Goal: Information Seeking & Learning: Learn about a topic

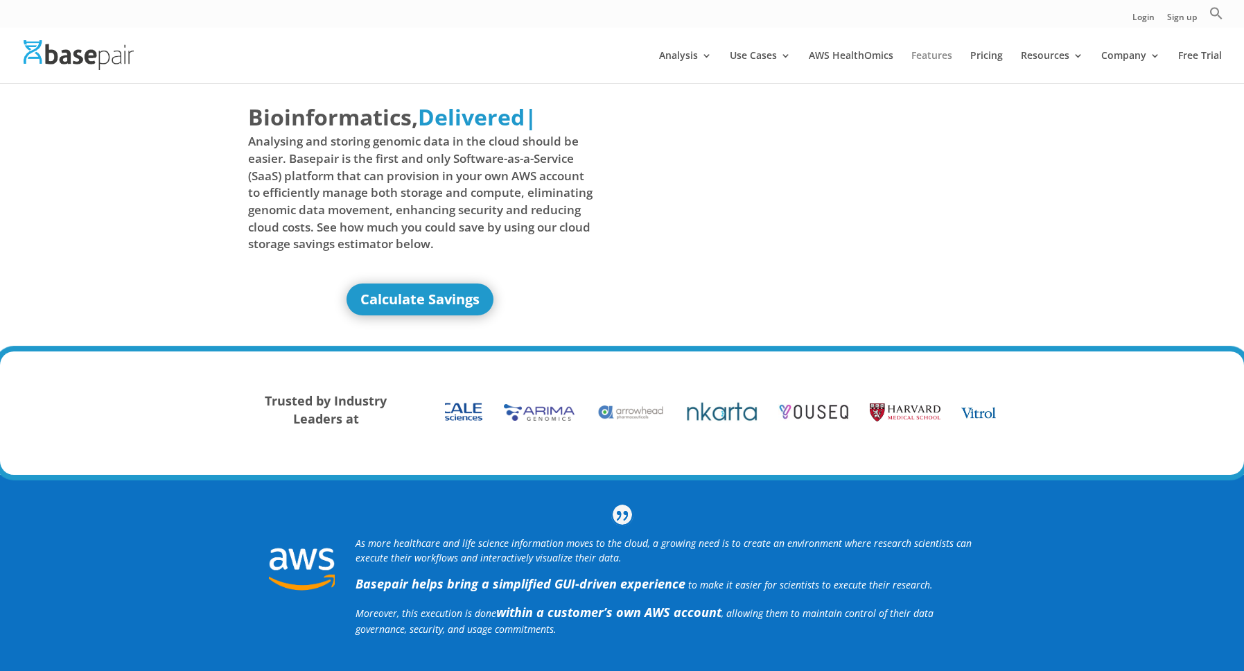
click at [945, 55] on link "Features" at bounding box center [931, 67] width 41 height 33
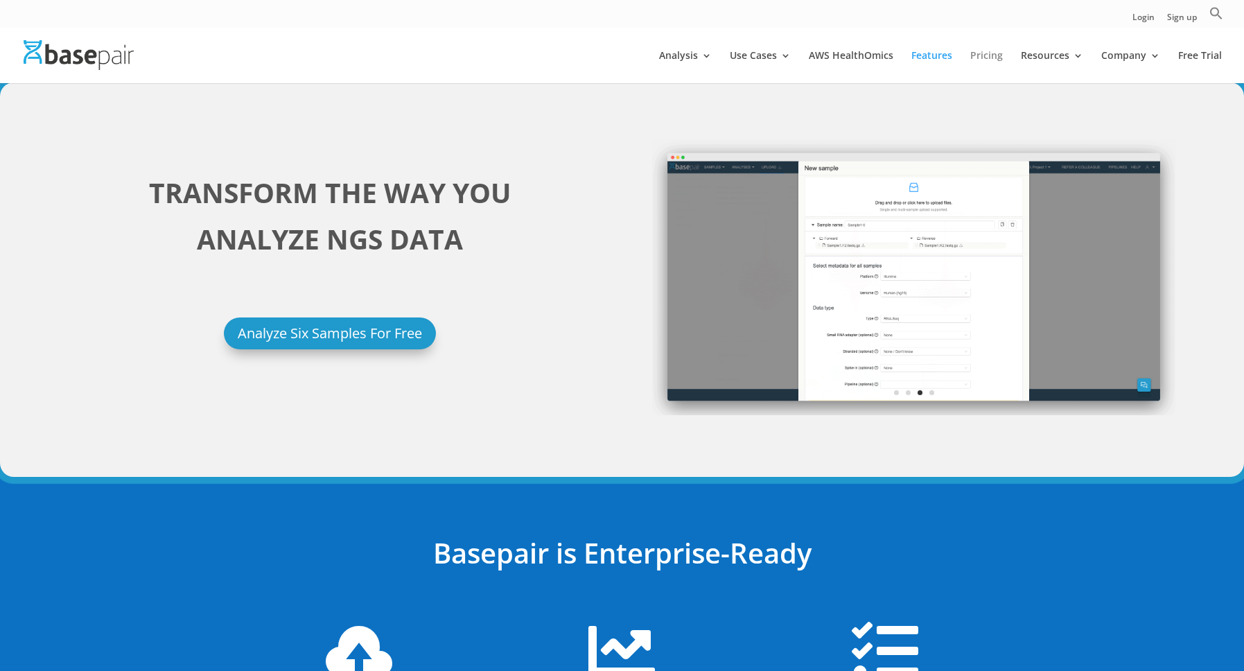
click at [1000, 58] on link "Pricing" at bounding box center [986, 67] width 33 height 33
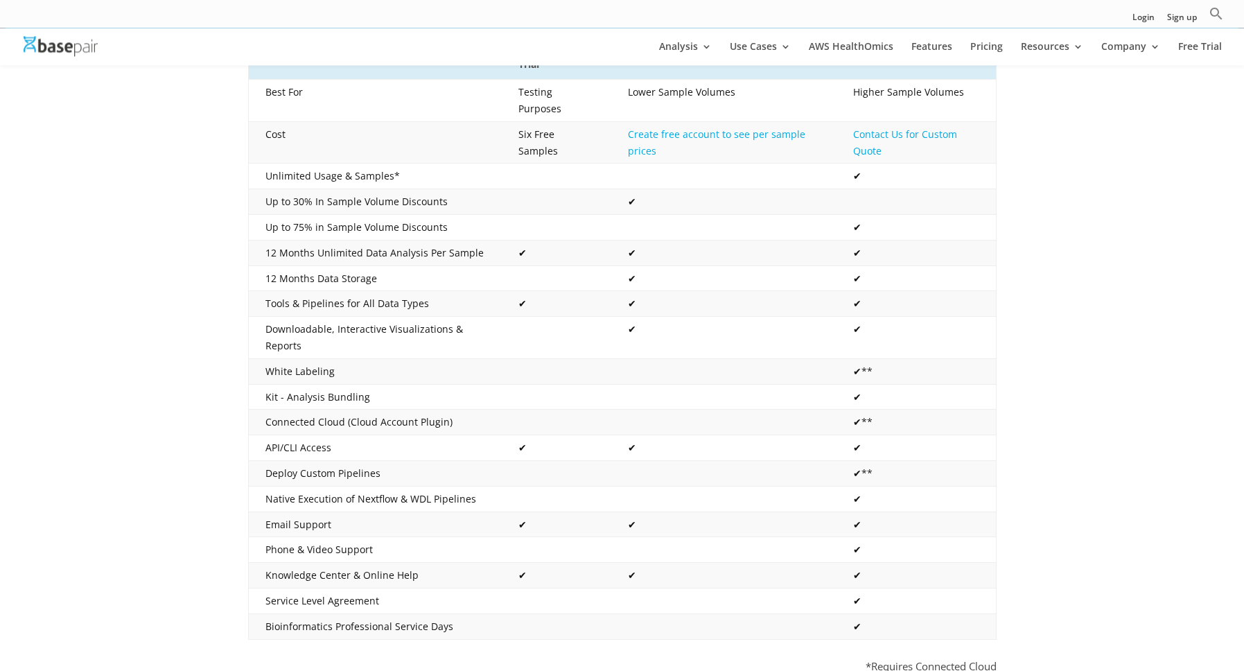
scroll to position [355, 0]
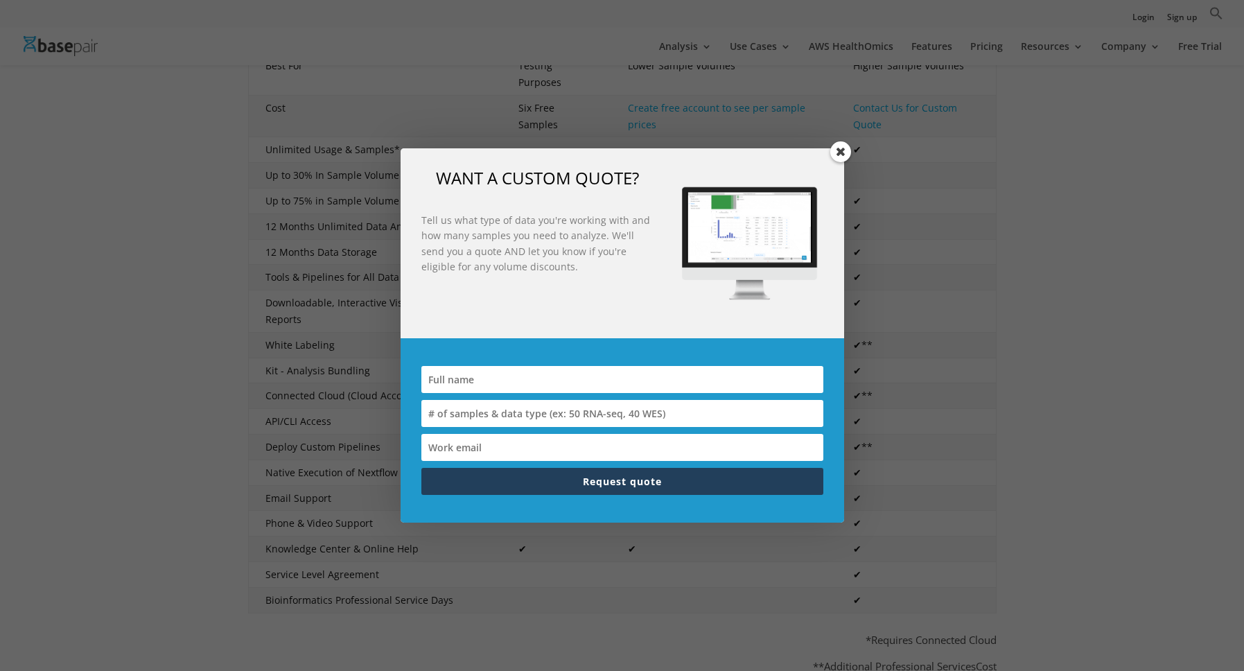
click at [837, 157] on span at bounding box center [840, 151] width 21 height 21
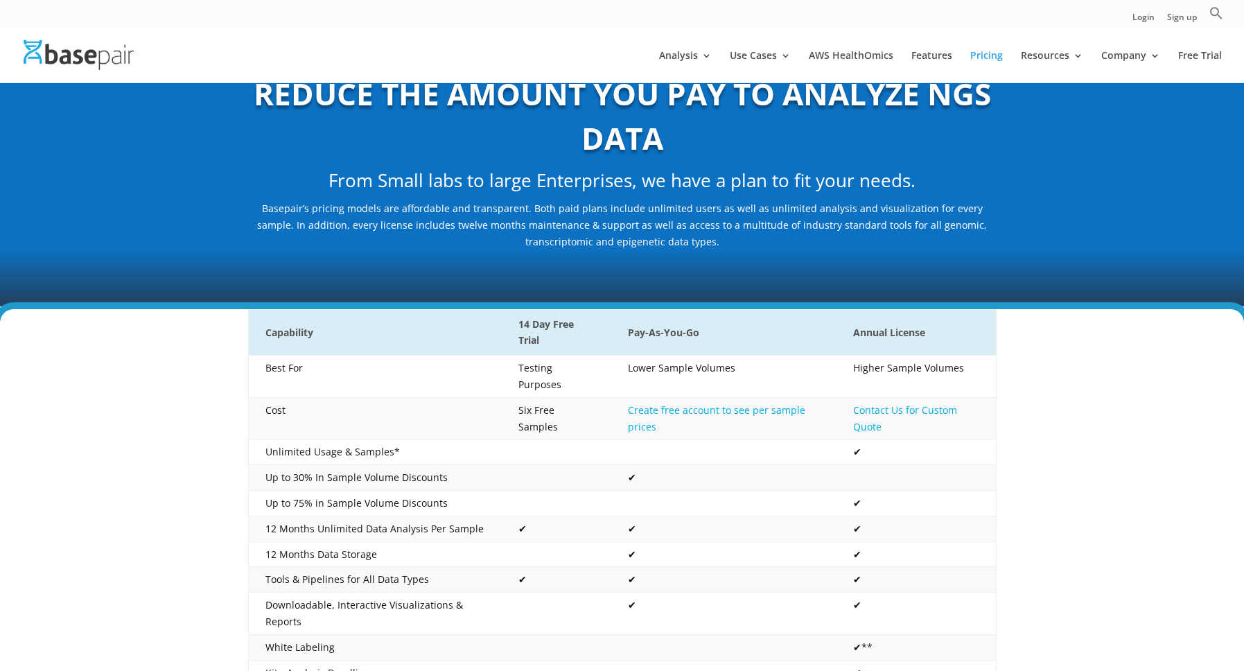
scroll to position [0, 0]
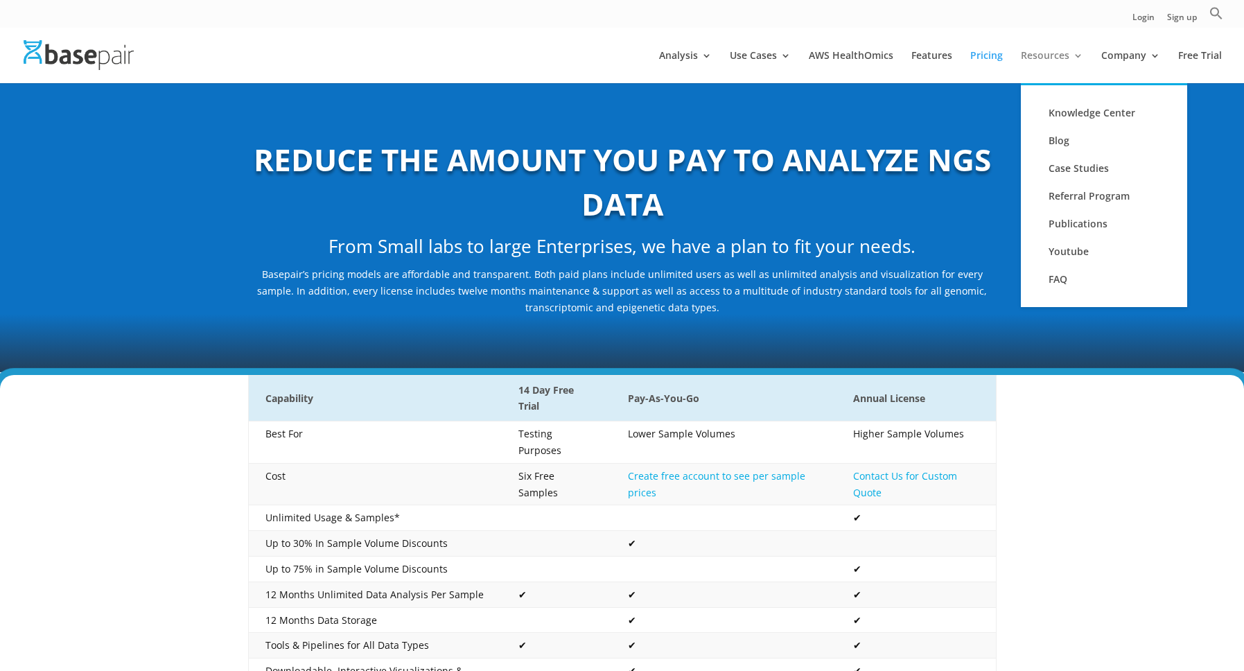
click at [1048, 51] on link "Resources" at bounding box center [1052, 67] width 62 height 33
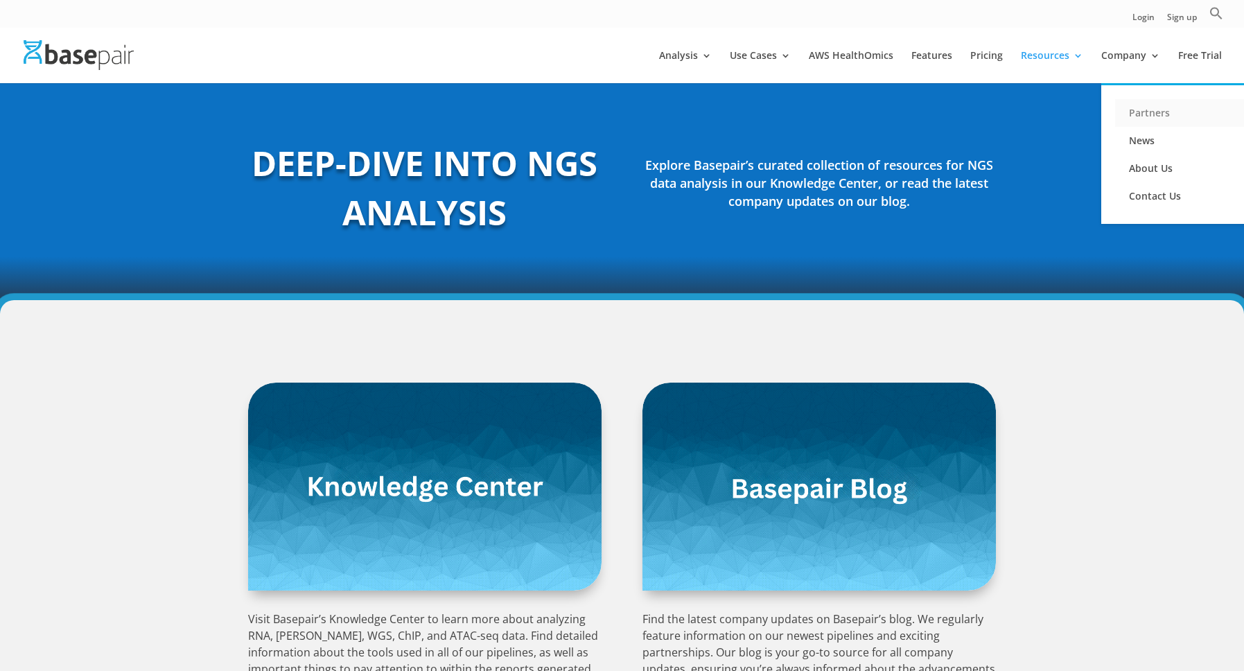
click at [1137, 112] on link "Partners" at bounding box center [1184, 113] width 139 height 28
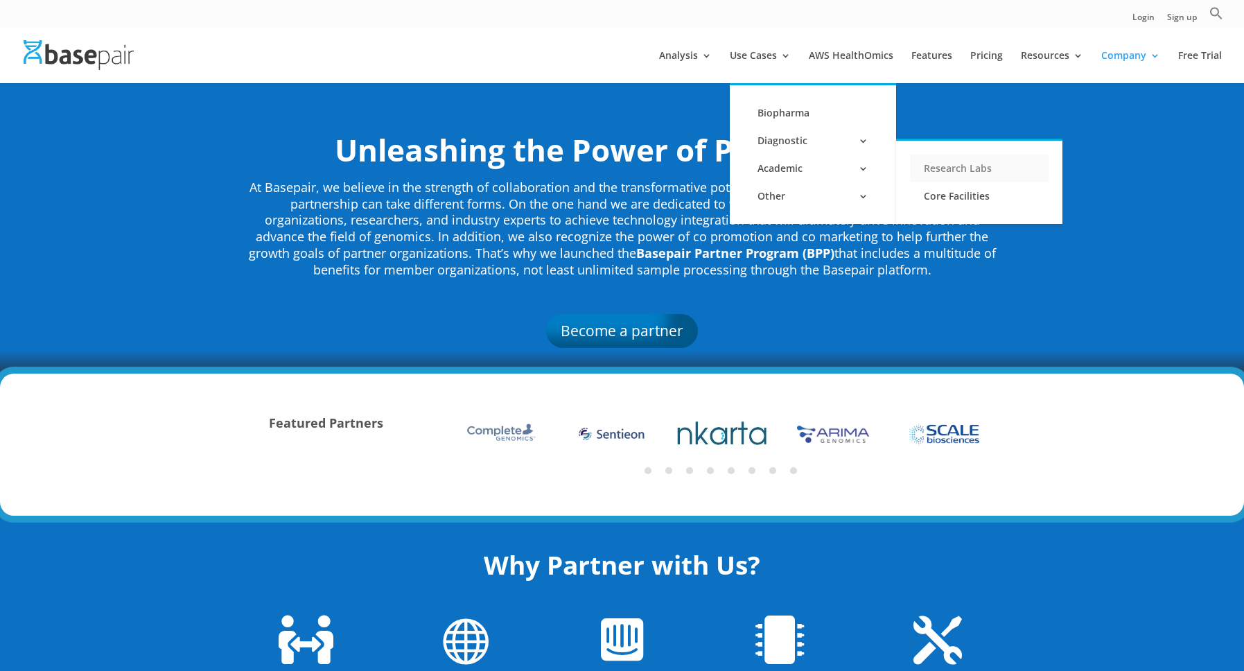
click at [977, 170] on link "Research Labs" at bounding box center [979, 169] width 139 height 28
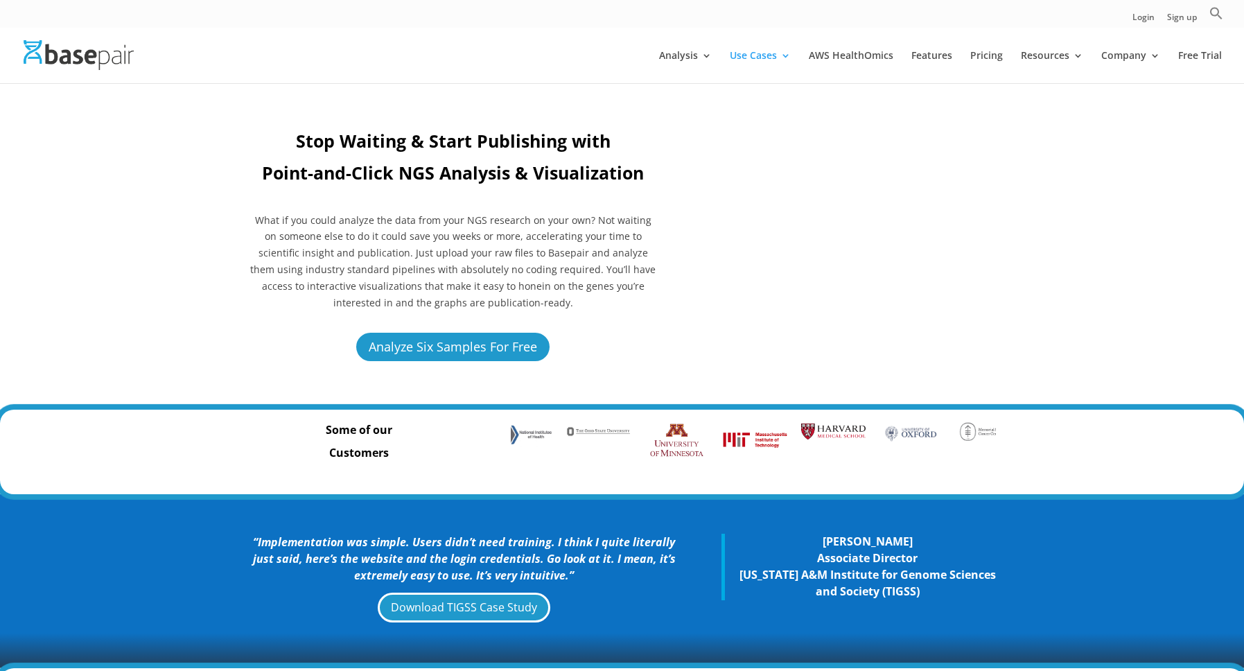
click at [1021, 32] on div at bounding box center [643, 55] width 1244 height 55
